Goal: Information Seeking & Learning: Check status

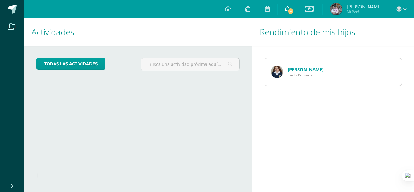
click at [292, 12] on span "4" at bounding box center [290, 11] width 7 height 7
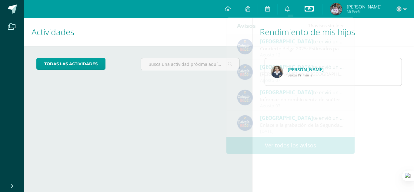
click at [313, 8] on icon at bounding box center [308, 8] width 9 height 7
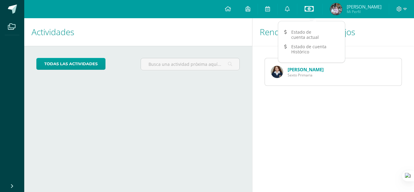
click at [313, 8] on icon at bounding box center [308, 8] width 9 height 7
click at [309, 35] on link "Estado de cuenta actual" at bounding box center [311, 34] width 67 height 15
click at [295, 69] on link "[PERSON_NAME]" at bounding box center [305, 69] width 36 height 6
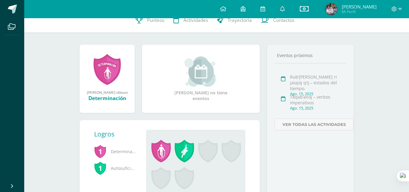
scroll to position [42, 0]
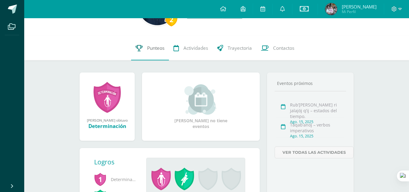
click at [147, 49] on span "Punteos" at bounding box center [155, 48] width 17 height 6
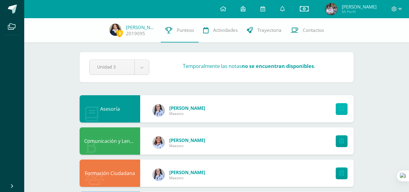
click at [340, 107] on icon at bounding box center [341, 108] width 5 height 5
click at [341, 140] on icon at bounding box center [341, 140] width 5 height 5
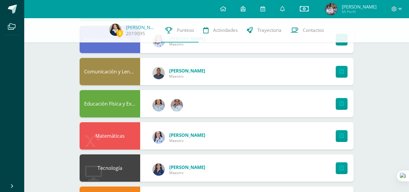
scroll to position [231, 0]
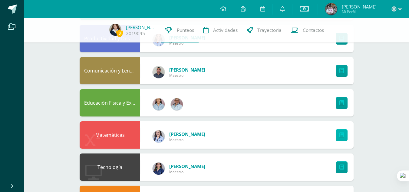
click at [341, 135] on icon at bounding box center [341, 134] width 5 height 5
click at [179, 30] on span "Punteos" at bounding box center [185, 30] width 17 height 6
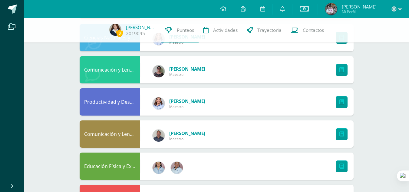
scroll to position [335, 0]
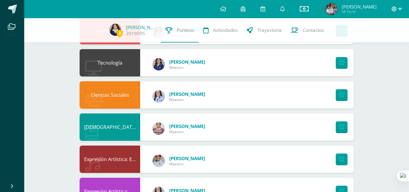
click at [398, 10] on icon at bounding box center [399, 8] width 3 height 5
click at [376, 40] on span "Cerrar sesión" at bounding box center [380, 41] width 27 height 6
